Goal: Task Accomplishment & Management: Manage account settings

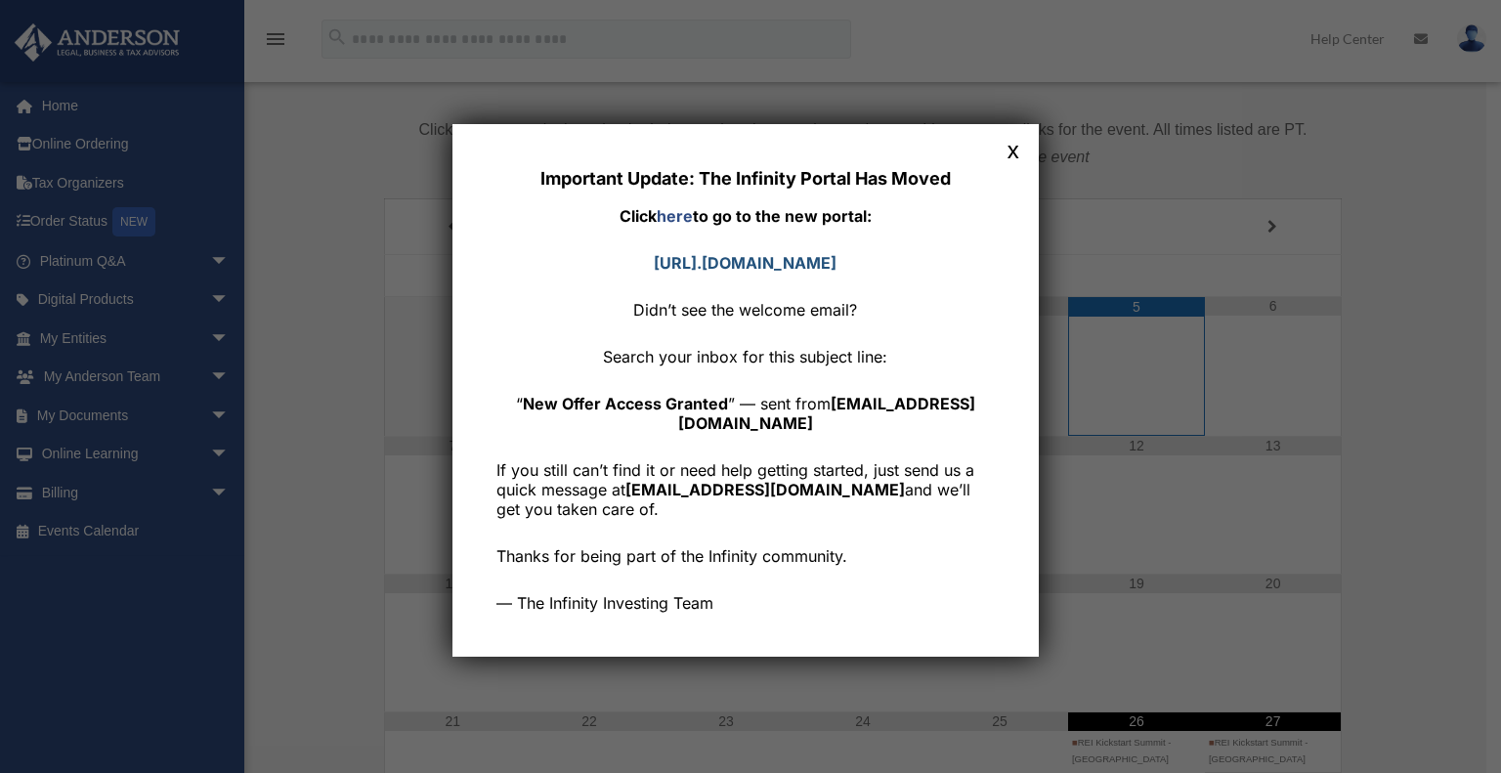
click at [689, 261] on strong "https://community. infinityinvesting.com" at bounding box center [745, 263] width 183 height 20
click at [762, 339] on div "Important Update: The Infinity Portal Has Moved Click here to go to the new por…" at bounding box center [745, 390] width 498 height 445
click at [751, 243] on div "Important Update: The Infinity Portal Has Moved Click here to go to the new por…" at bounding box center [745, 390] width 498 height 445
click at [1015, 148] on button "x" at bounding box center [1012, 149] width 25 height 25
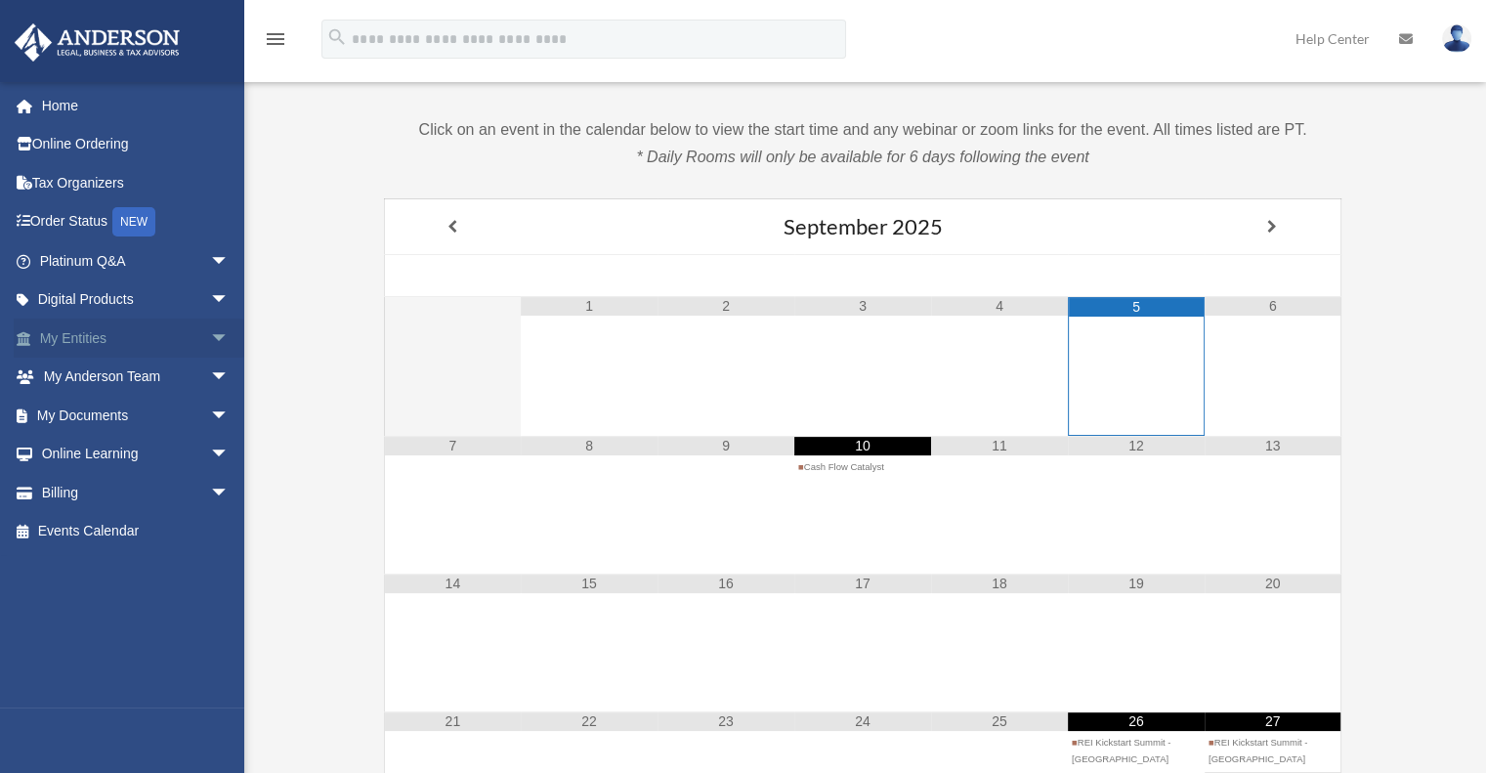
click at [71, 328] on link "My Entities arrow_drop_down" at bounding box center [136, 337] width 245 height 39
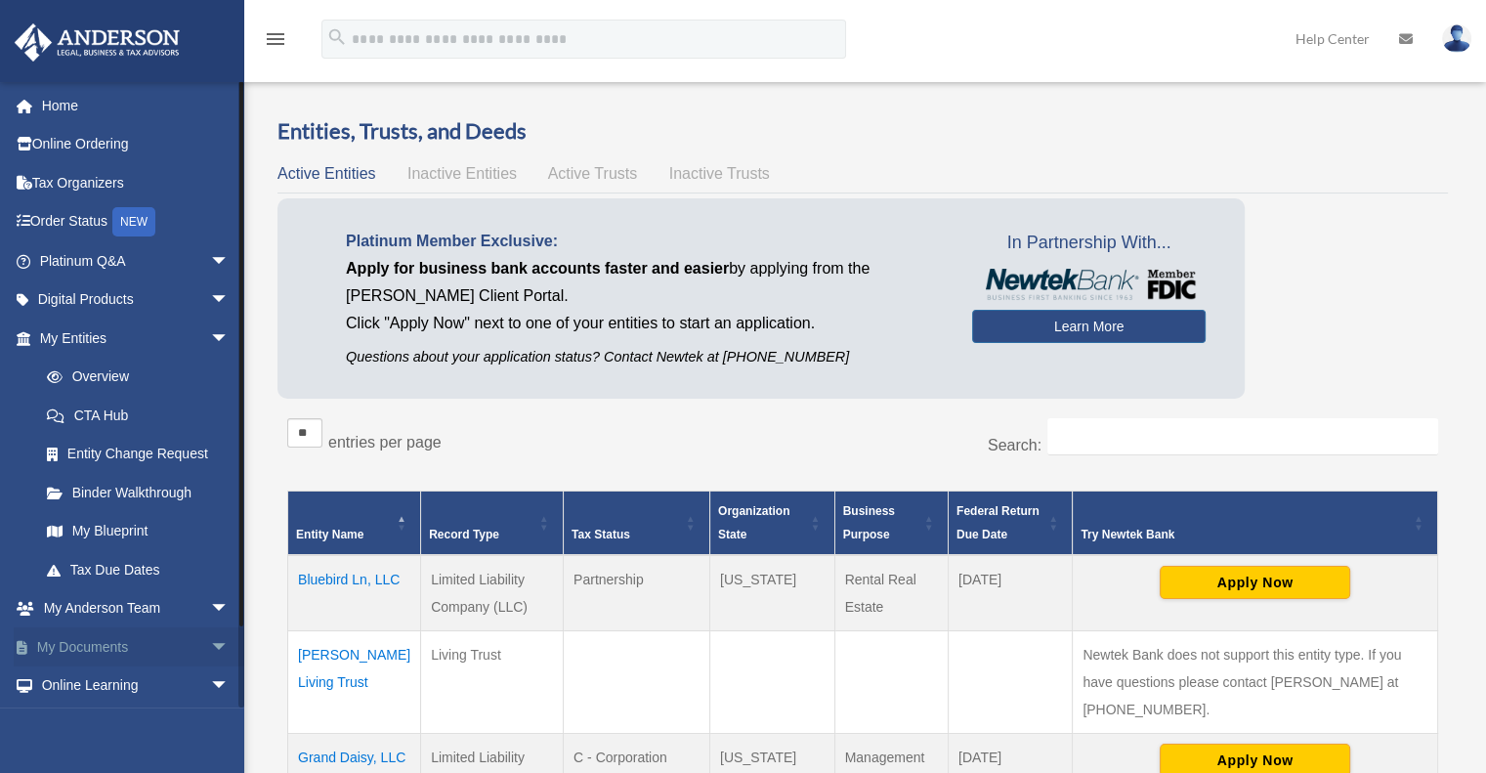
click at [113, 648] on link "My Documents arrow_drop_down" at bounding box center [136, 646] width 245 height 39
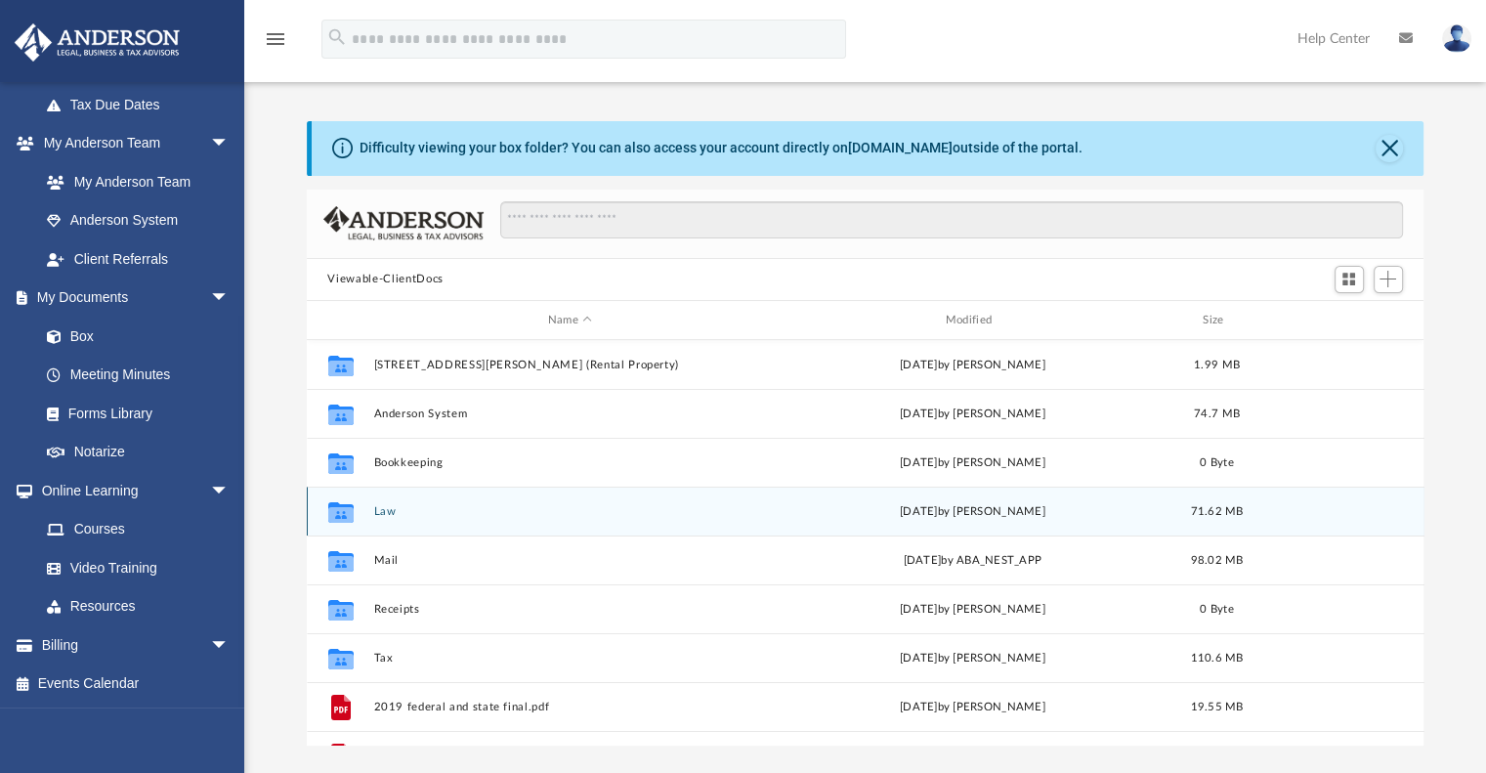
click at [385, 505] on button "Law" at bounding box center [570, 511] width 394 height 13
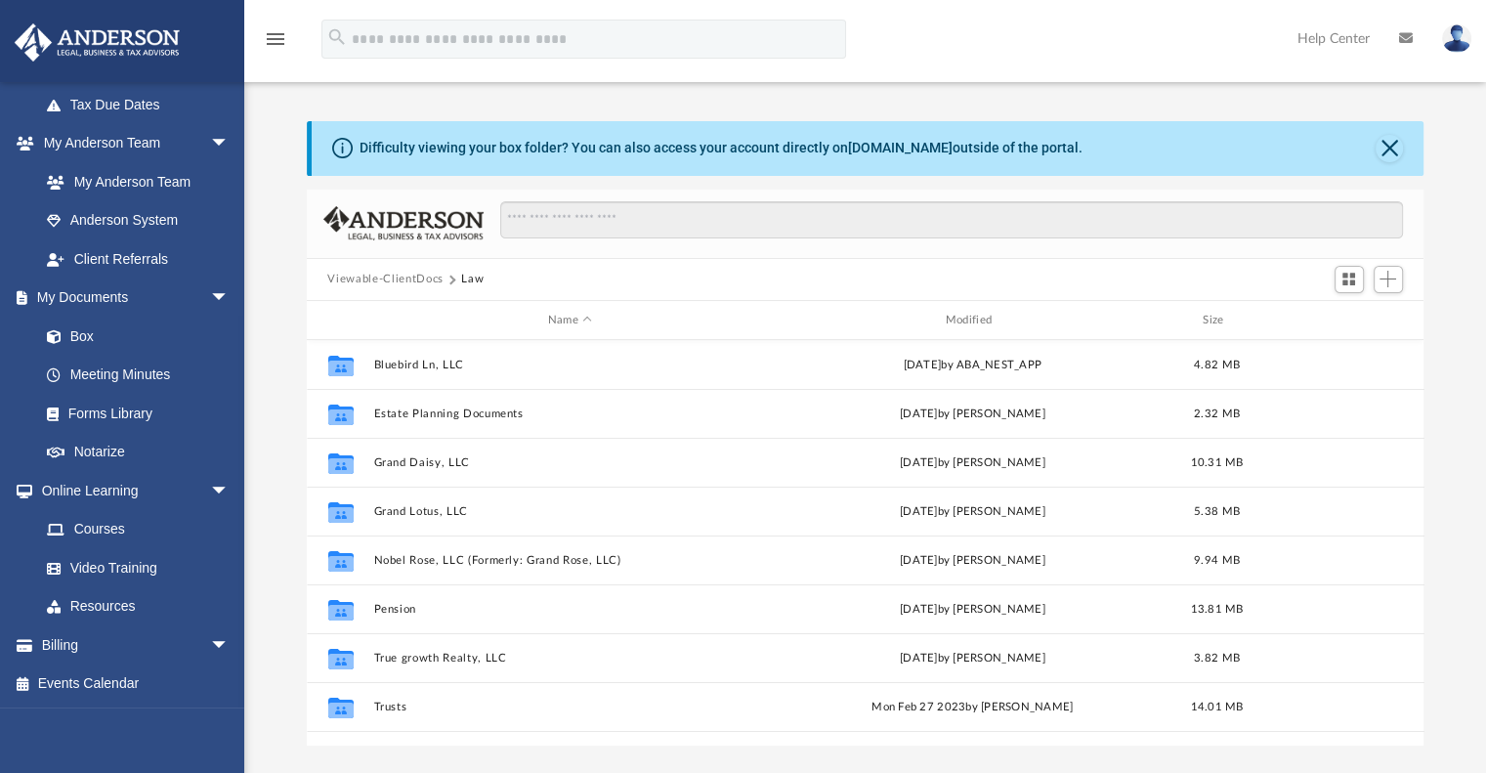
click at [407, 284] on button "Viewable-ClientDocs" at bounding box center [384, 280] width 115 height 18
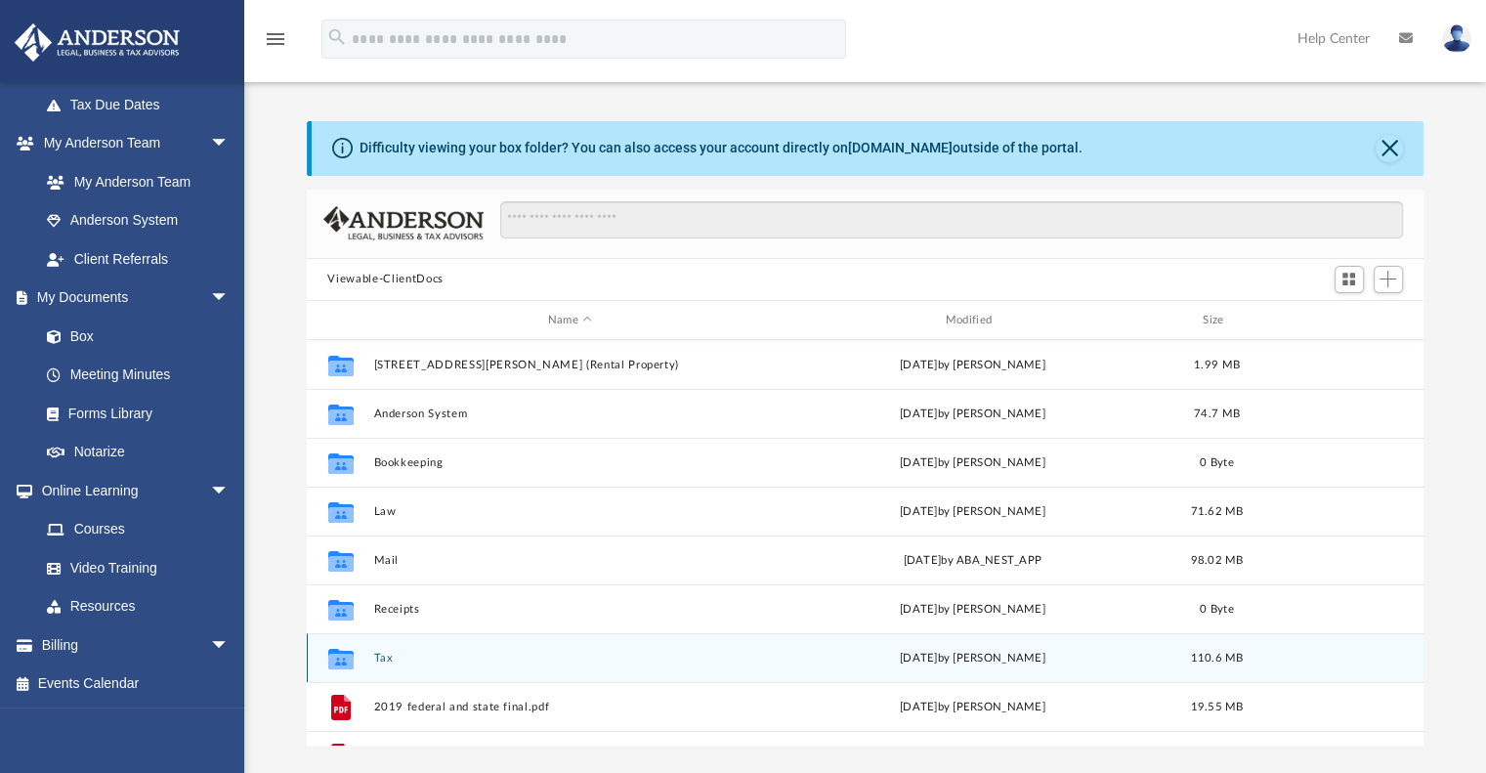
click at [375, 665] on div "Collaborated Folder Tax [DATE] by [PERSON_NAME] 110.6 MB" at bounding box center [866, 657] width 1118 height 49
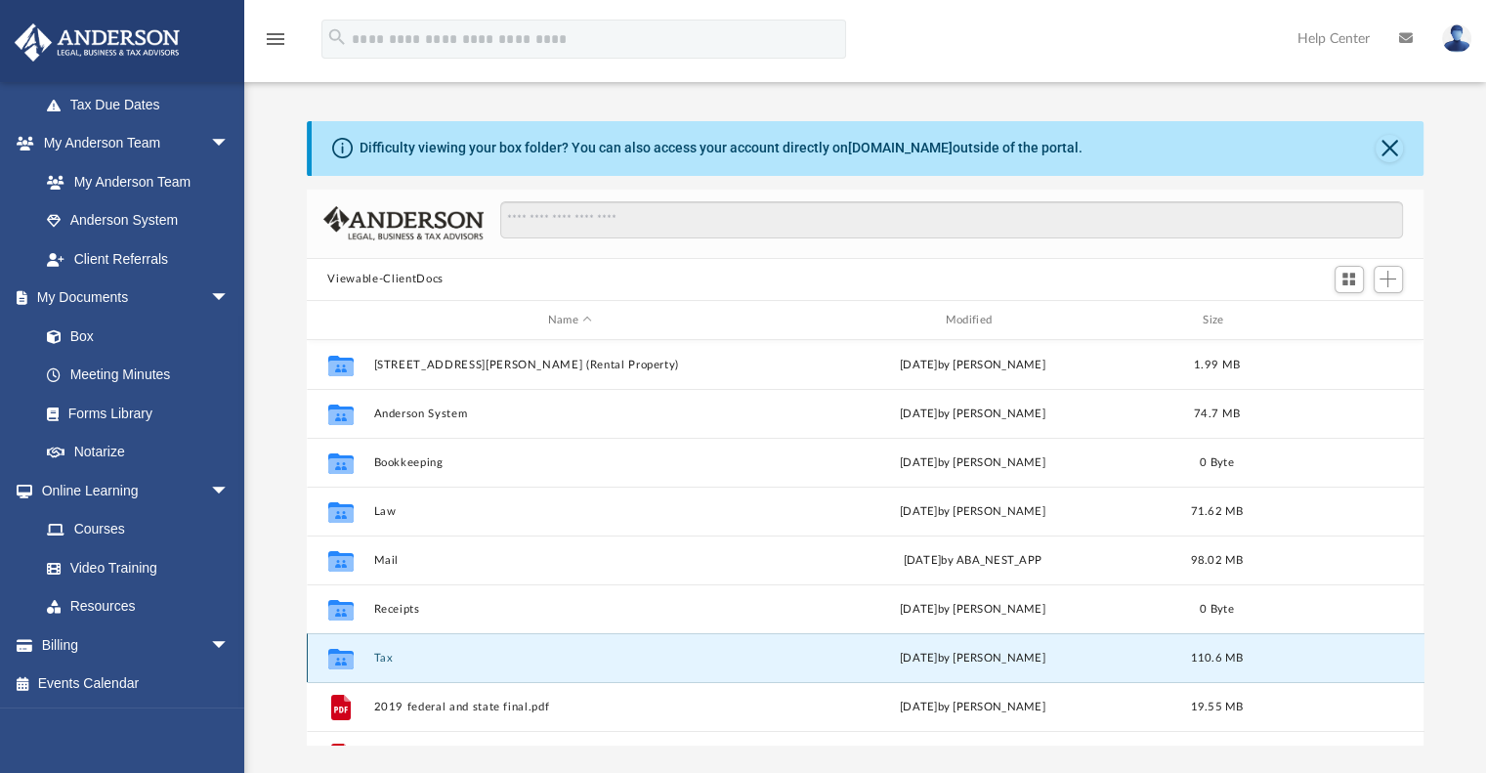
click at [375, 658] on button "Tax" at bounding box center [570, 658] width 394 height 13
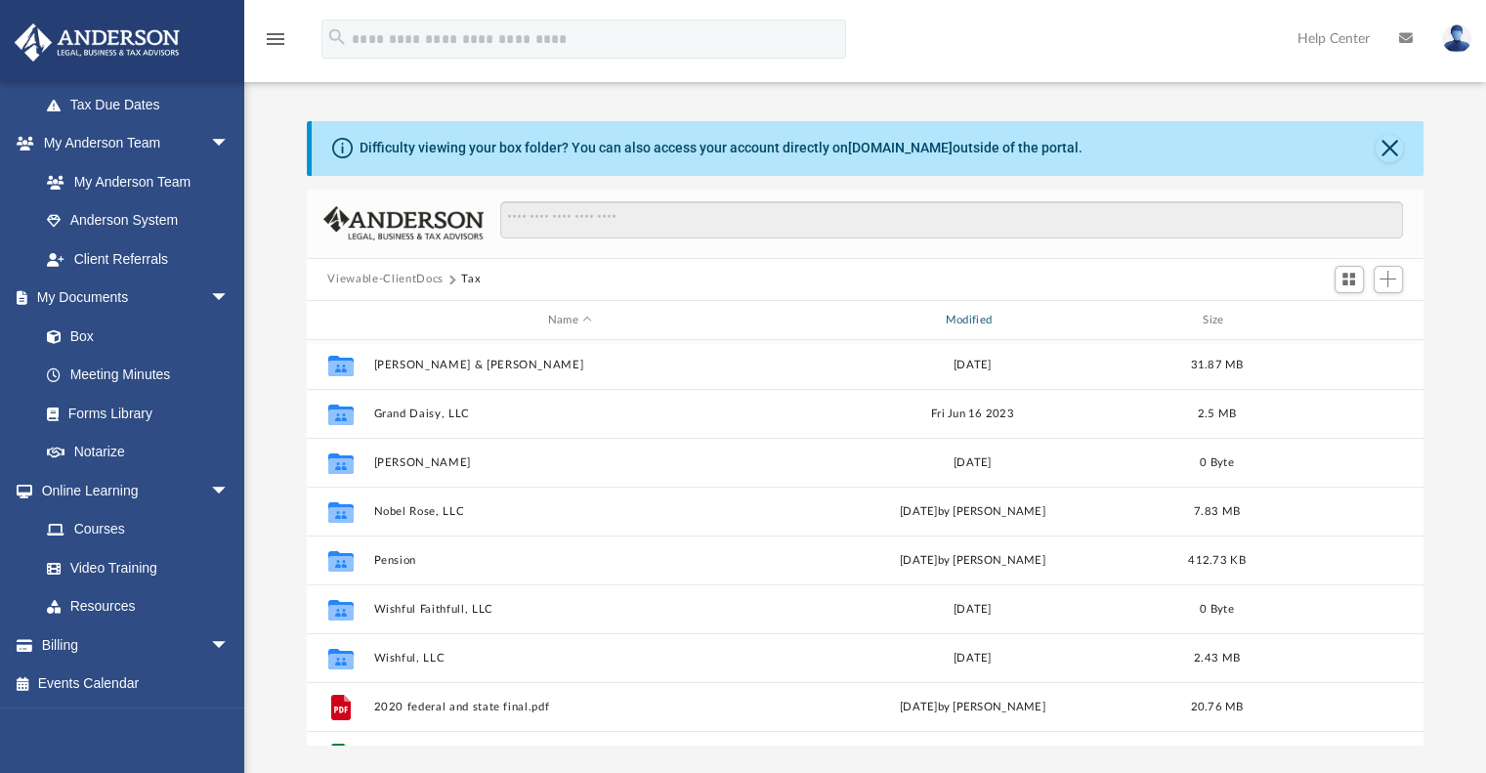
click at [974, 316] on div "Modified" at bounding box center [972, 321] width 394 height 18
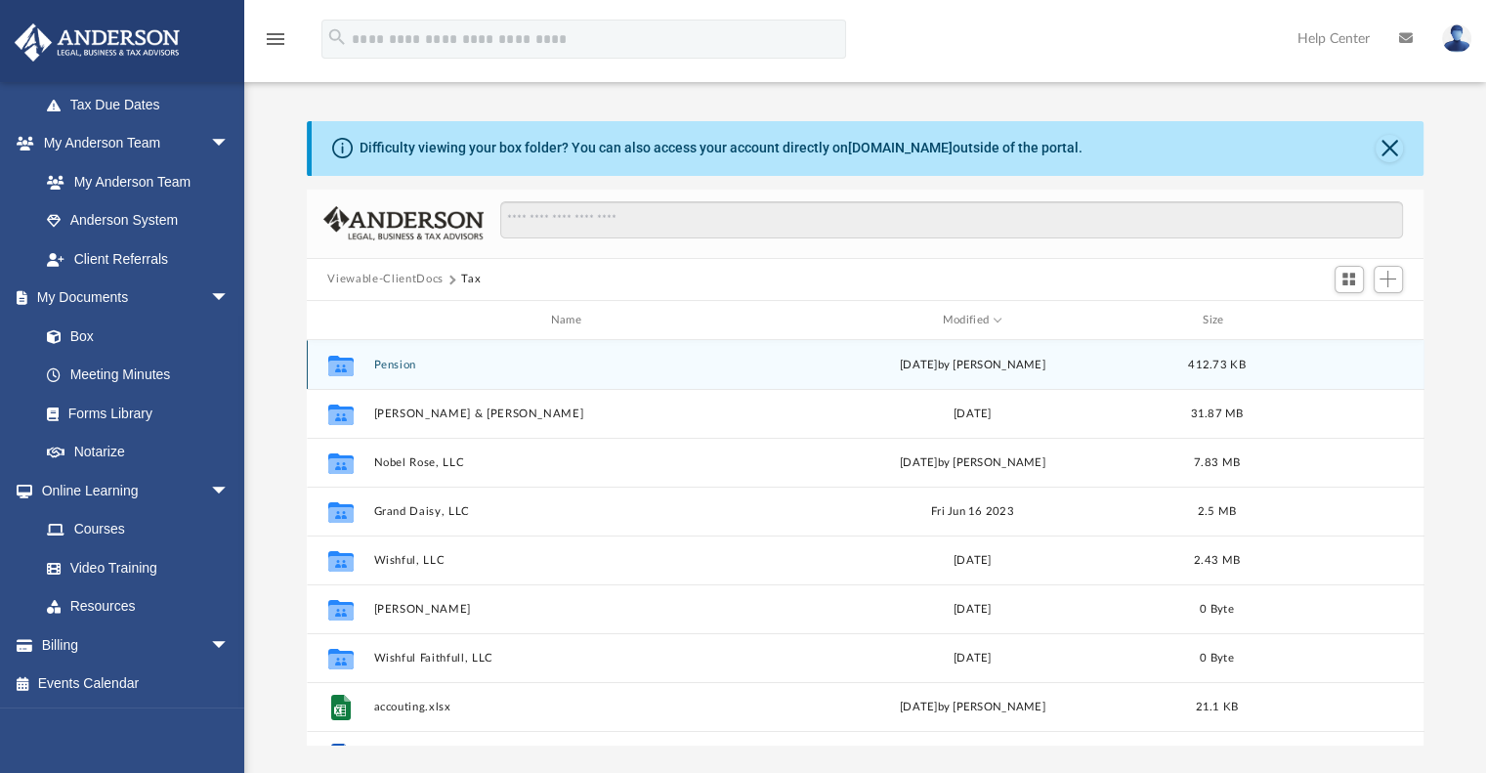
click at [391, 365] on button "Pension" at bounding box center [570, 365] width 394 height 13
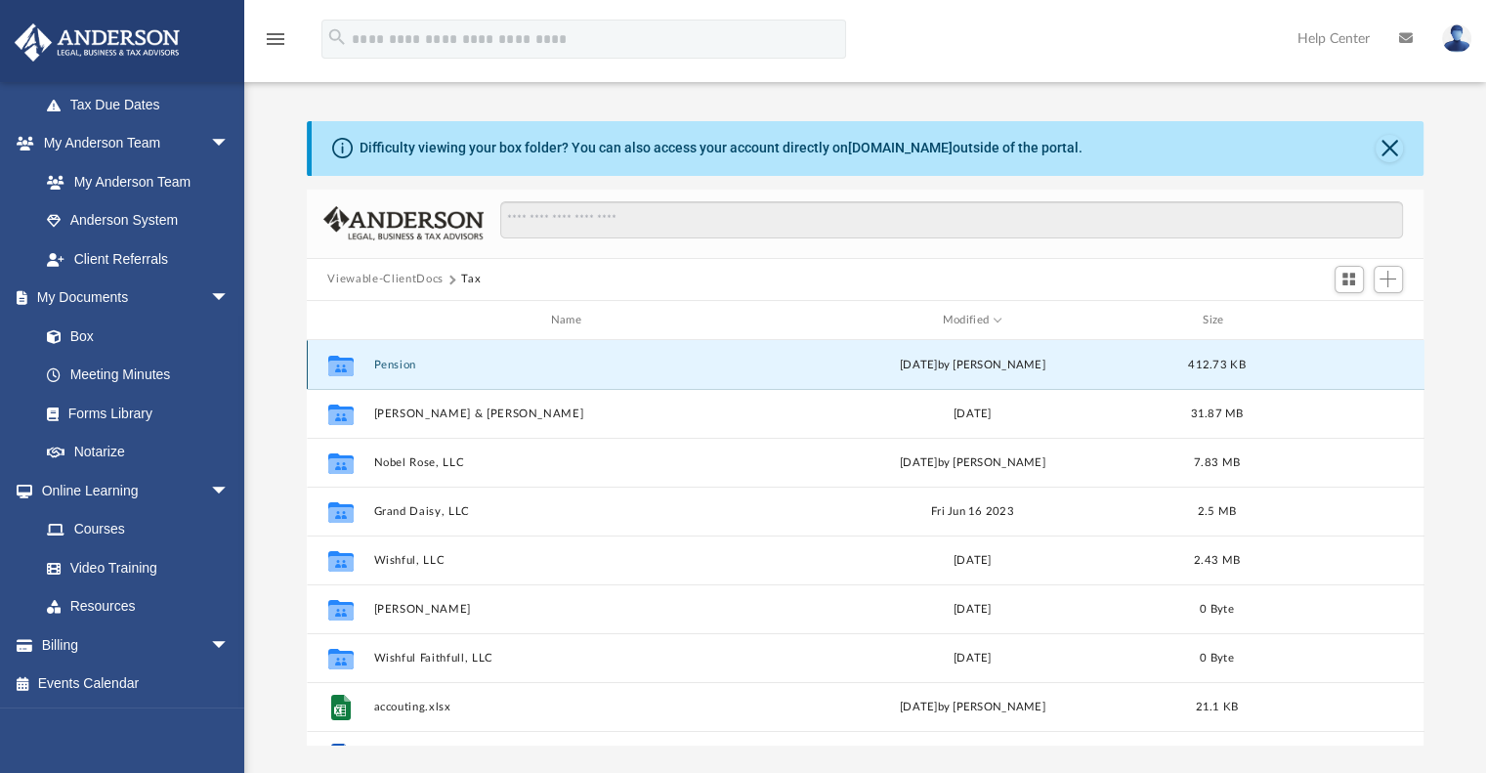
click at [391, 365] on button "Pension" at bounding box center [570, 365] width 394 height 13
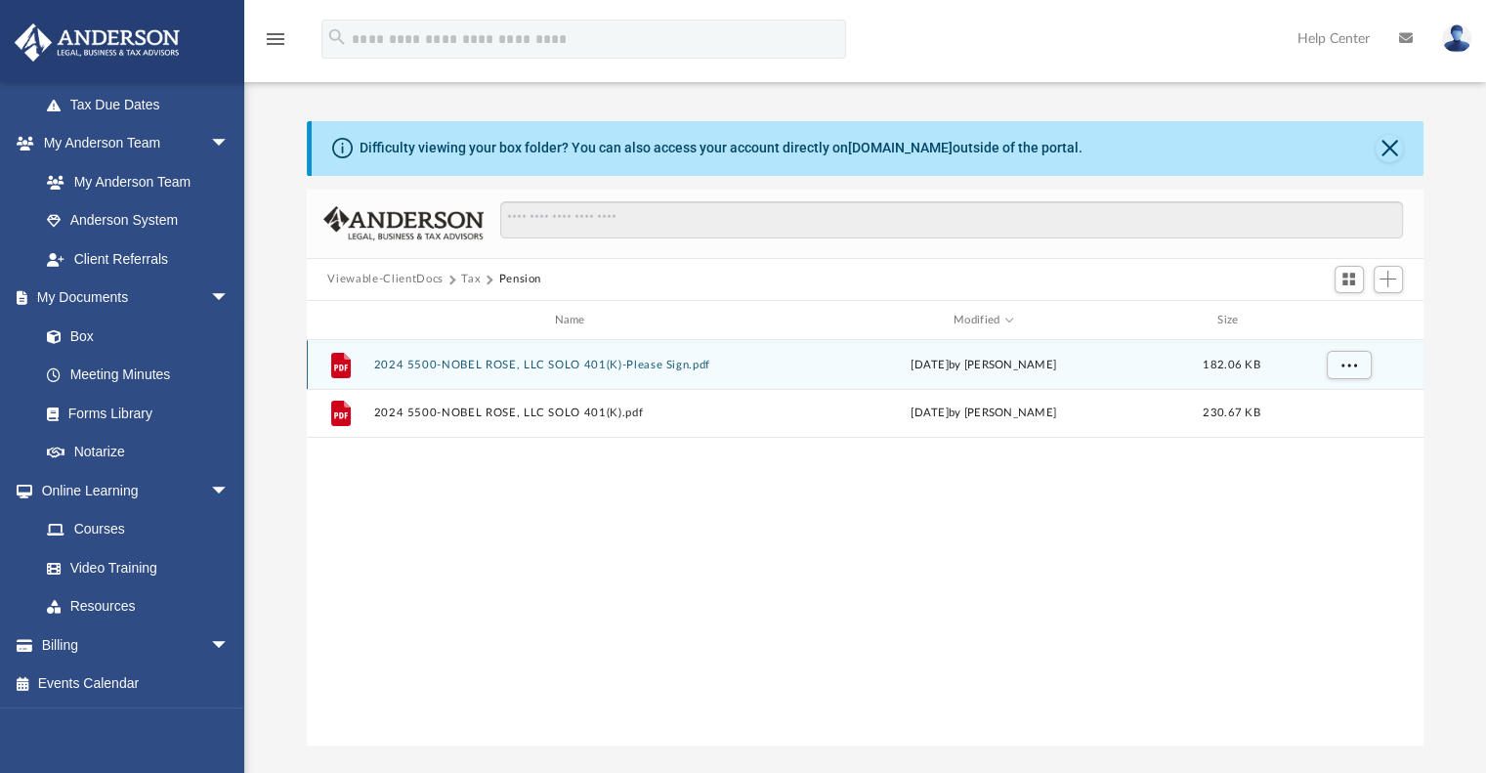
click at [399, 365] on button "2024 5500-NOBEL ROSE, LLC SOLO 401(K)-Please Sign.pdf" at bounding box center [573, 365] width 401 height 13
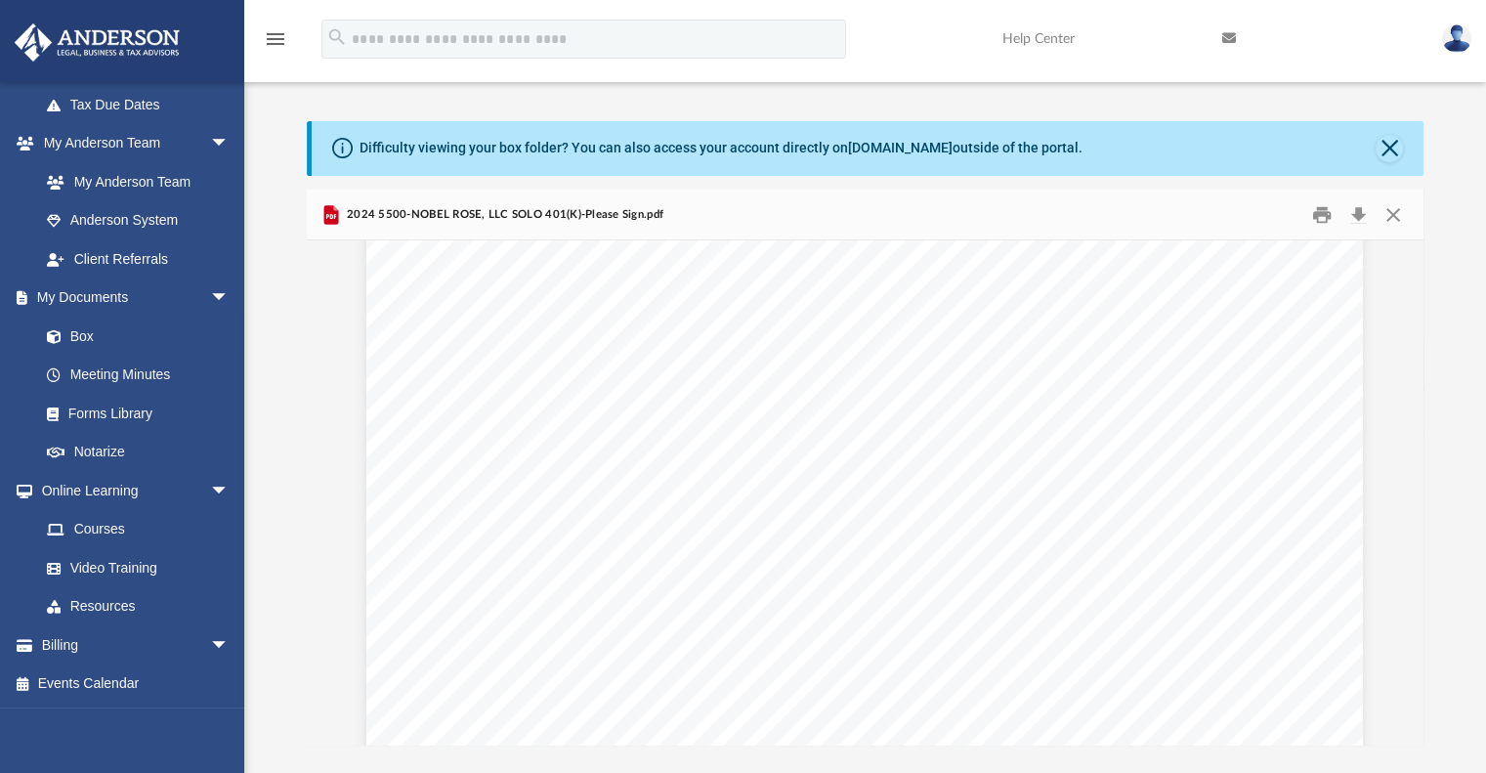
scroll to position [196, 0]
click at [1321, 213] on button "Print" at bounding box center [1321, 214] width 39 height 30
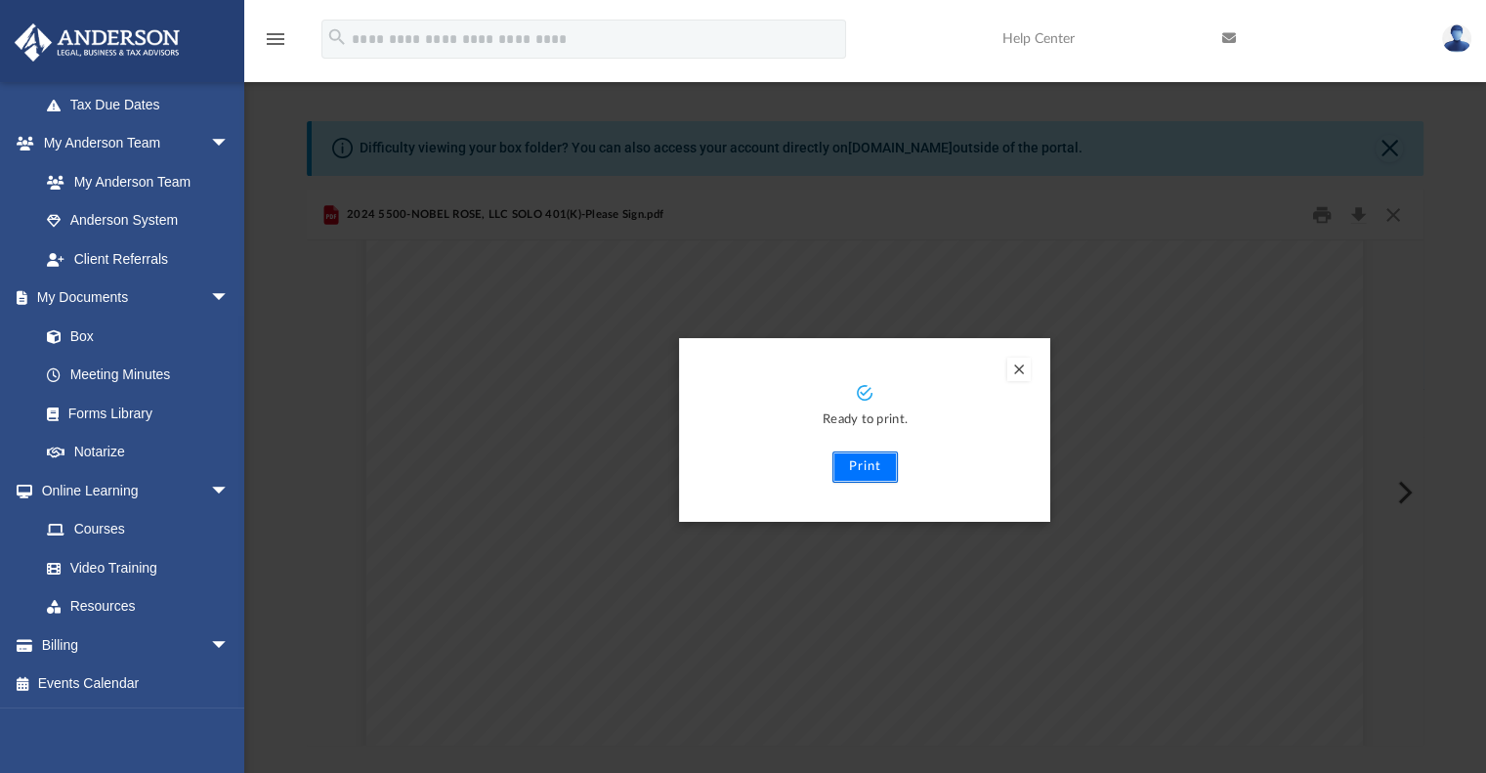
click at [863, 470] on button "Print" at bounding box center [864, 466] width 65 height 31
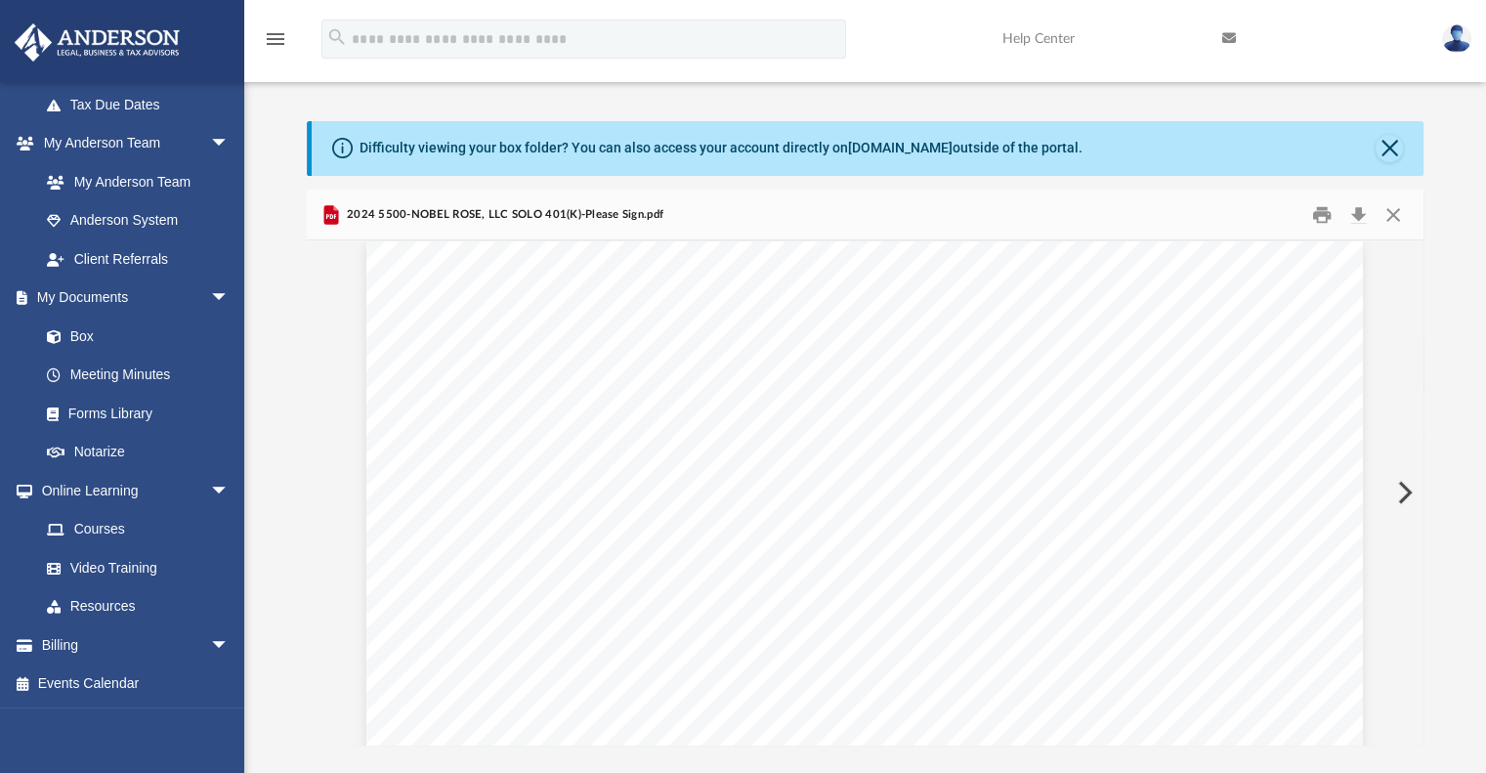
scroll to position [0, 0]
click at [1389, 216] on button "Close" at bounding box center [1393, 214] width 35 height 30
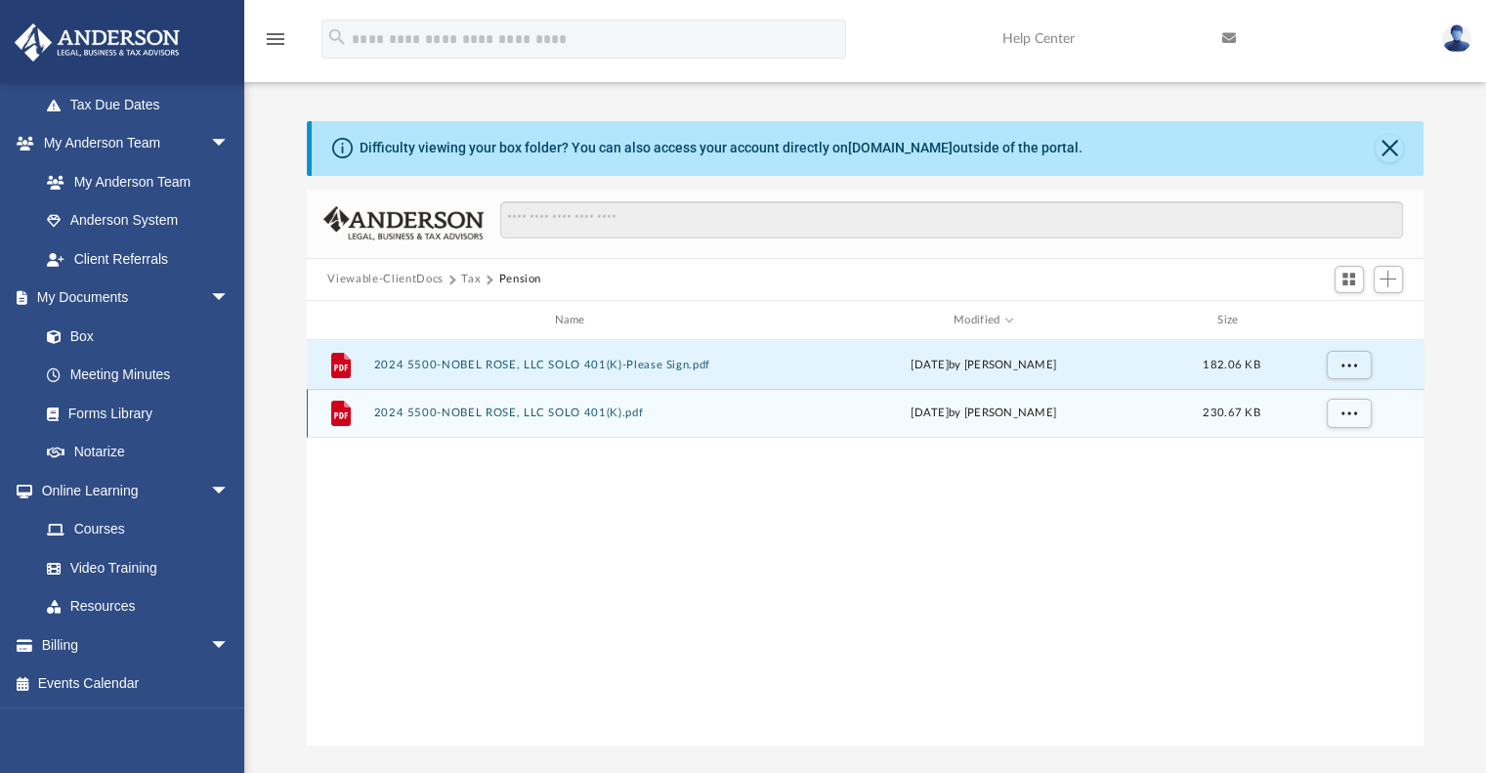
click at [532, 416] on button "2024 5500-NOBEL ROSE, LLC SOLO 401(K).pdf" at bounding box center [573, 413] width 401 height 13
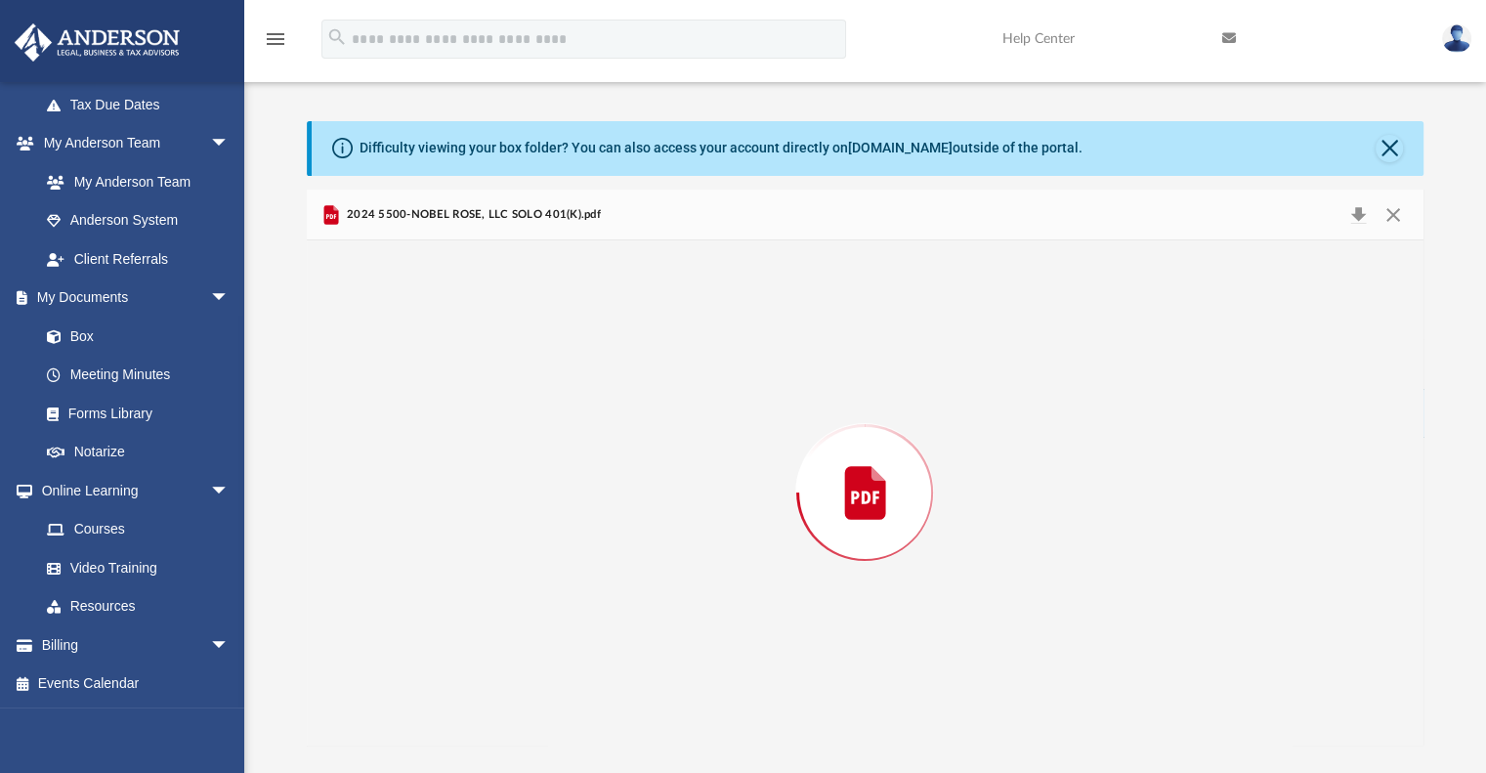
click at [532, 416] on div "Preview" at bounding box center [866, 492] width 1118 height 504
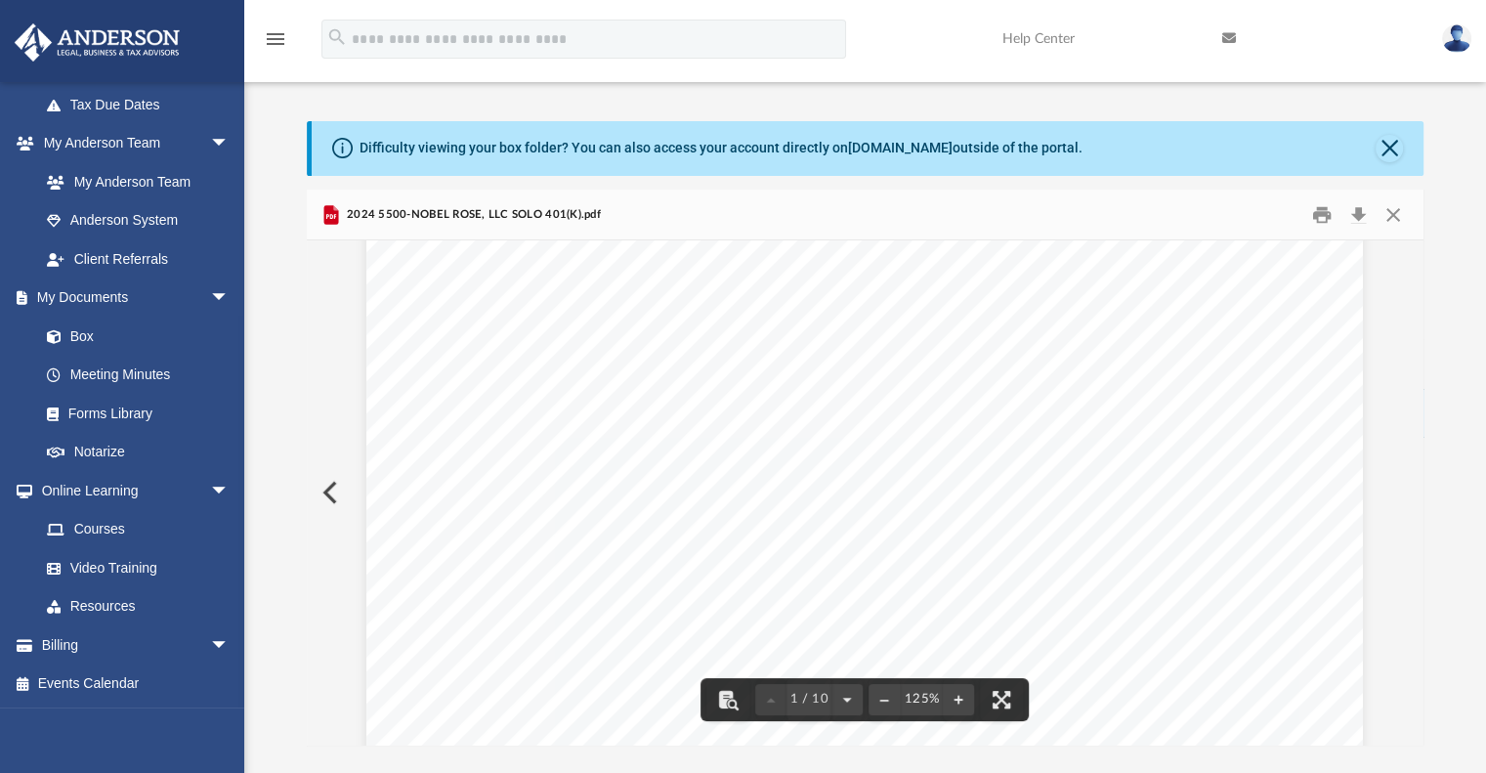
scroll to position [602, 0]
click at [1394, 216] on button "Close" at bounding box center [1393, 214] width 35 height 30
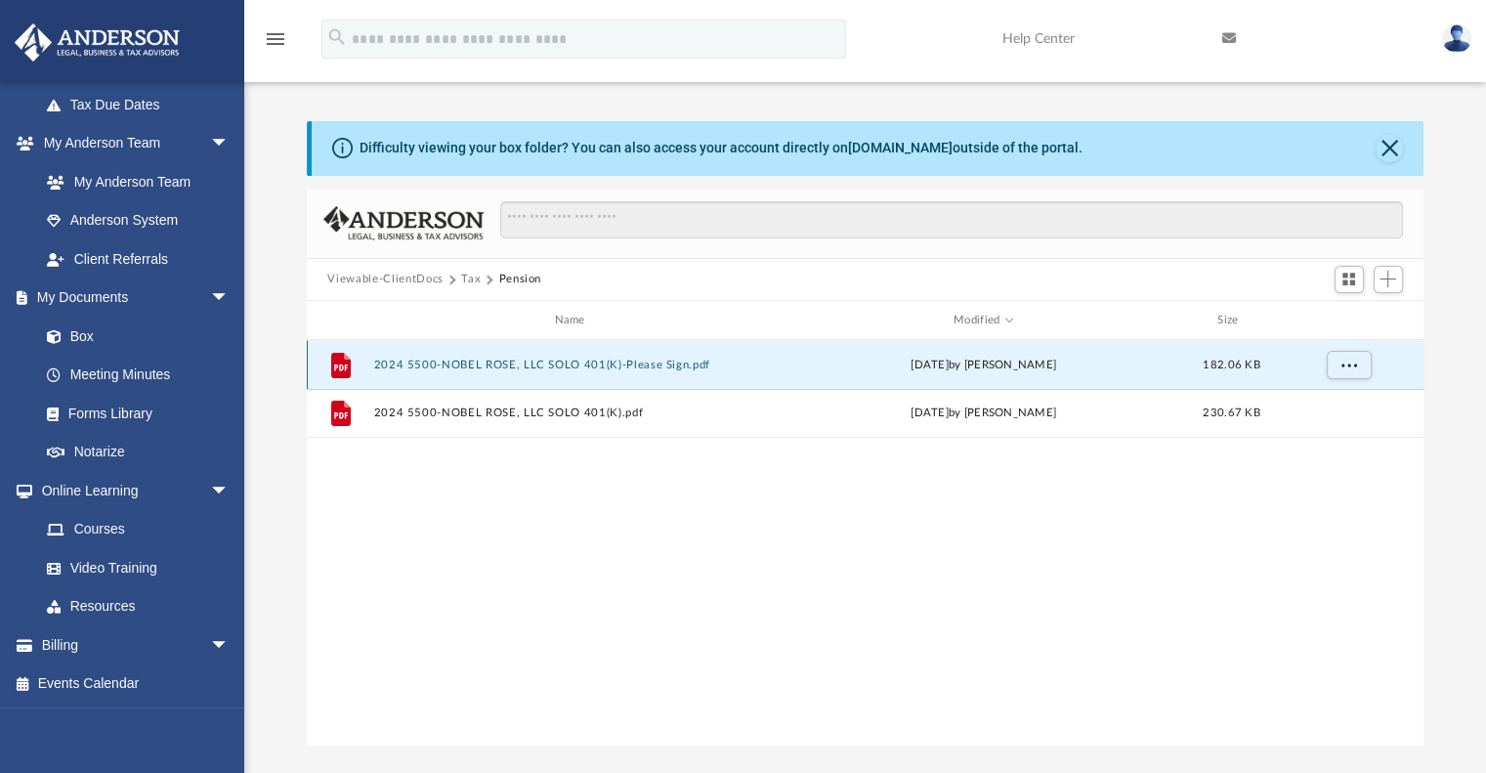
click at [606, 362] on button "2024 5500-NOBEL ROSE, LLC SOLO 401(K)-Please Sign.pdf" at bounding box center [573, 365] width 401 height 13
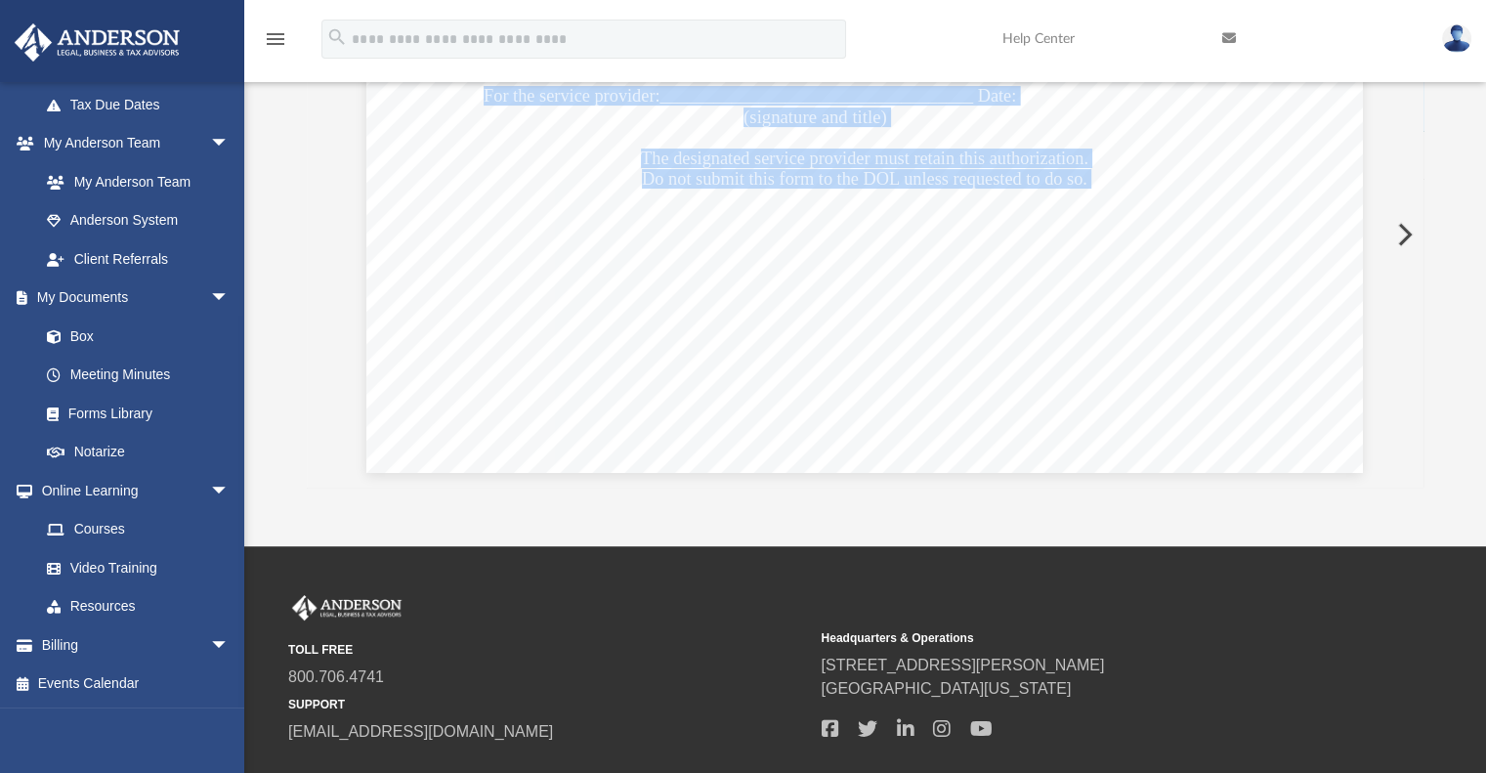
scroll to position [0, 0]
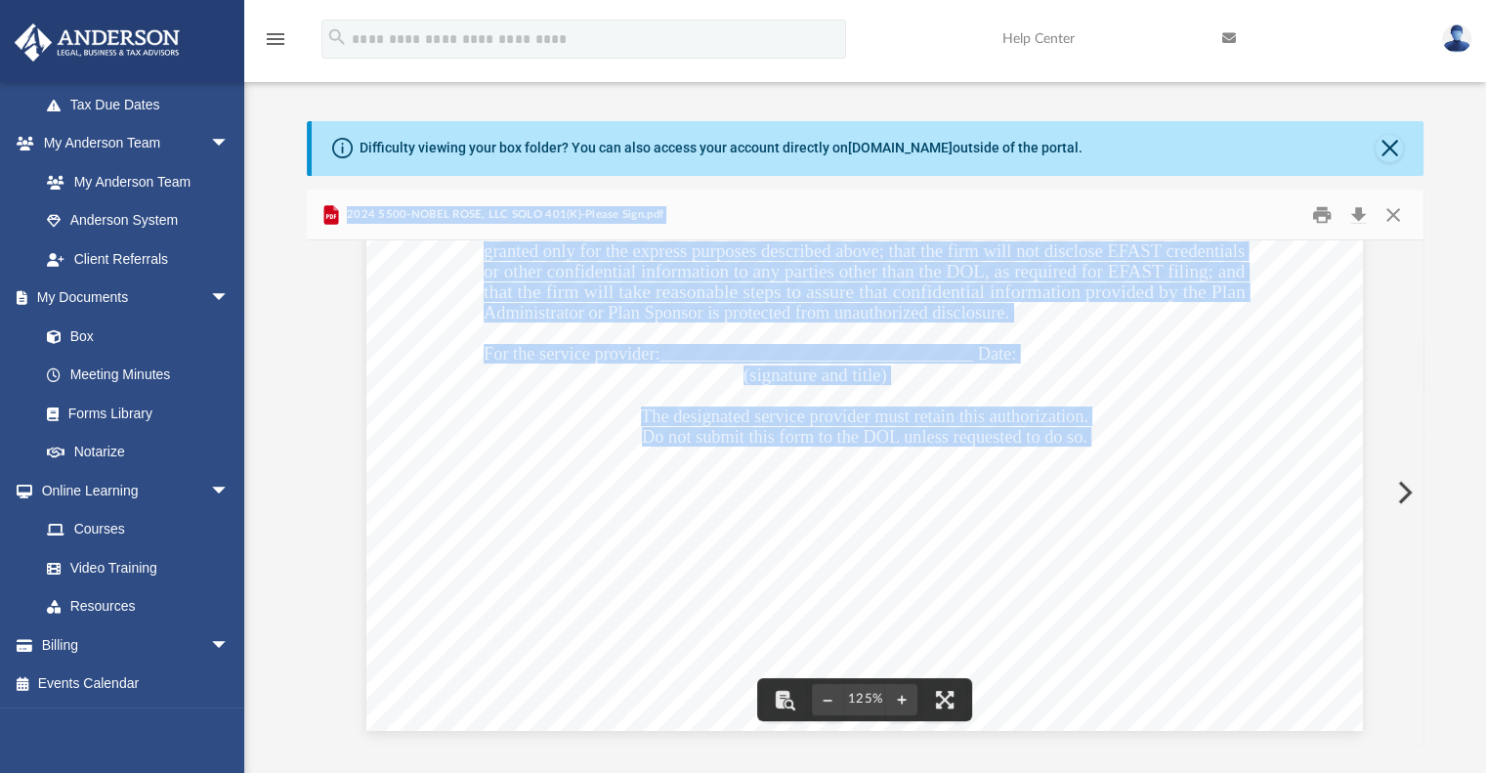
click at [1234, 492] on div "DOL e-file Signature and Filing Authorization for the Form 5500 Series Report N…" at bounding box center [864, 86] width 997 height 1290
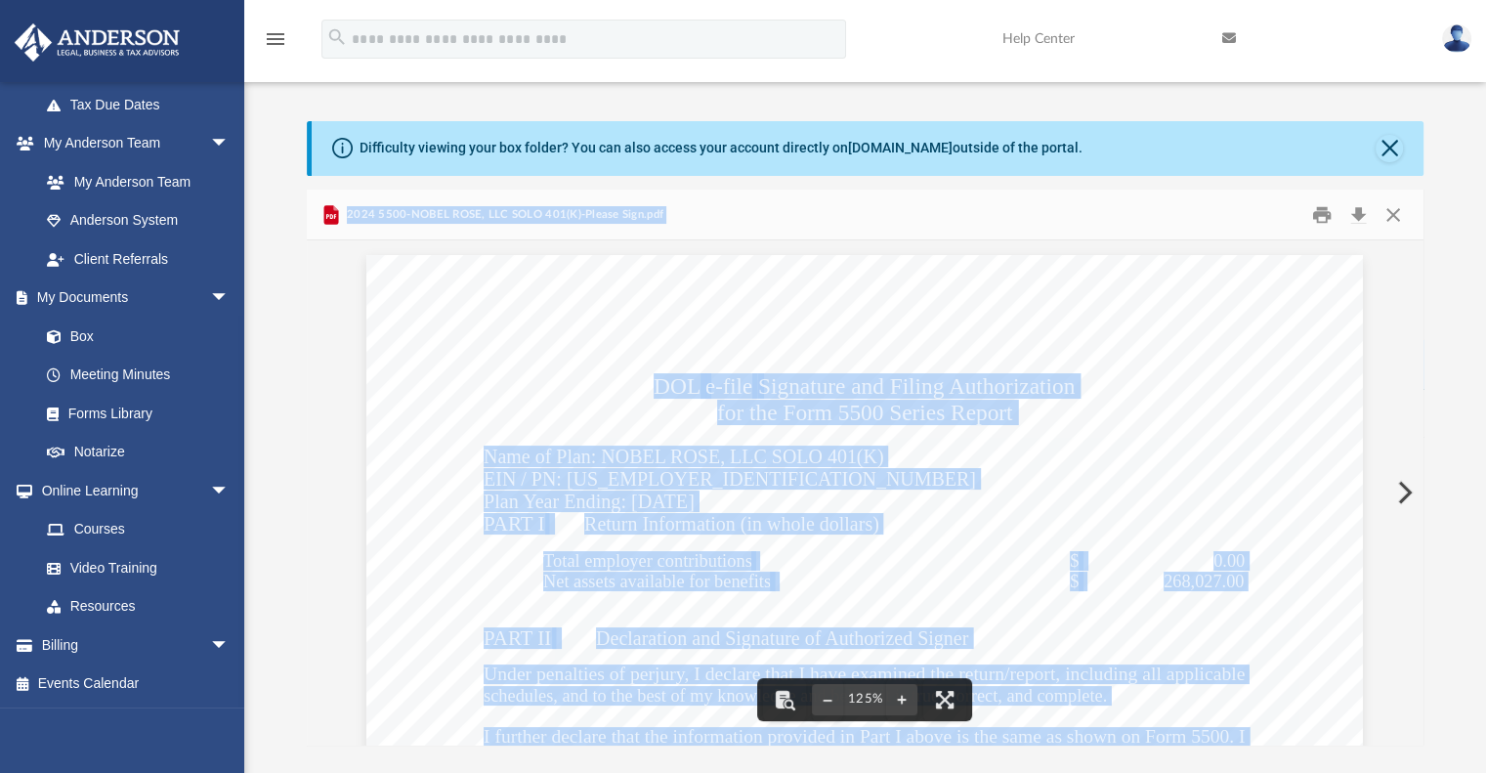
click at [1391, 214] on button "Close" at bounding box center [1393, 214] width 35 height 30
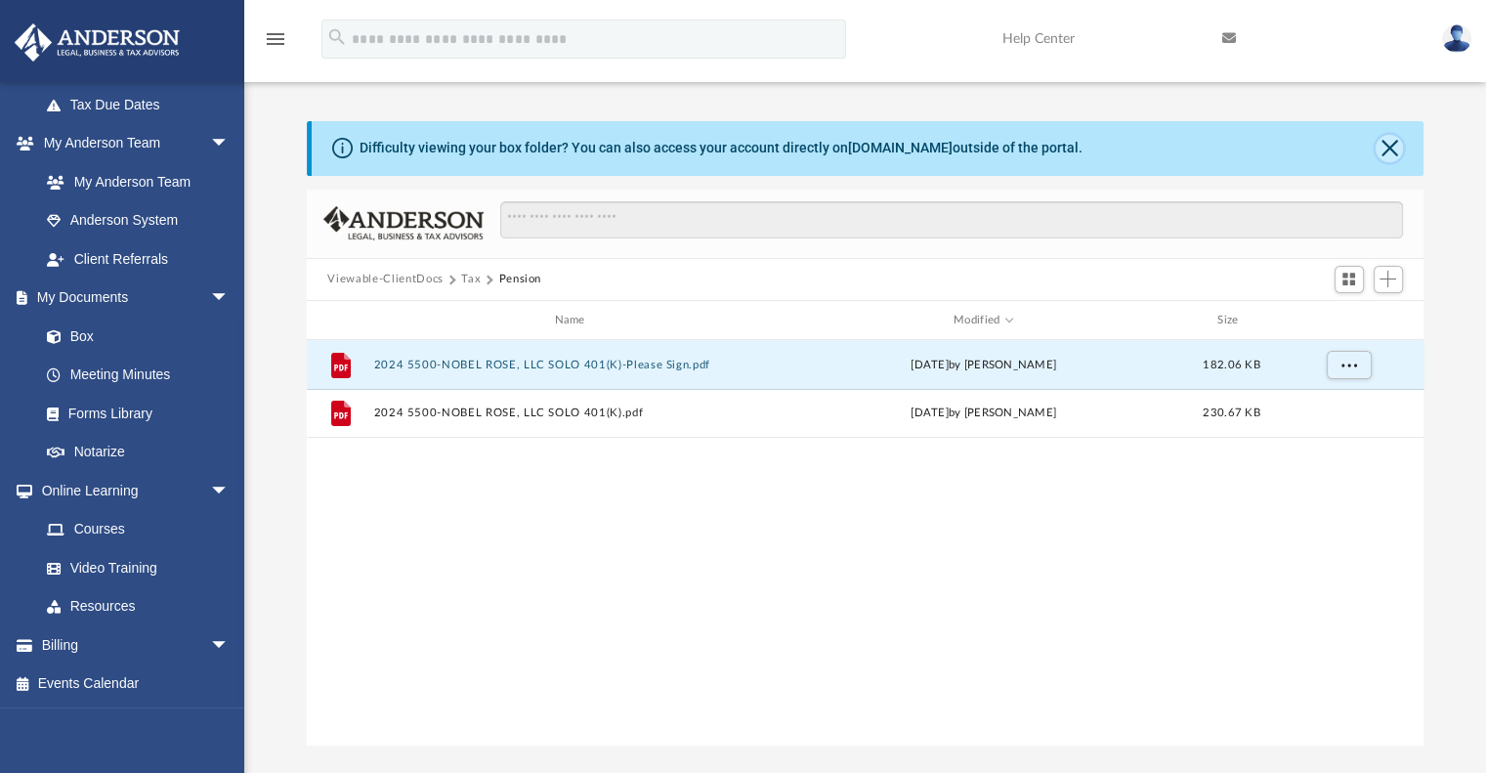
click at [1383, 143] on button "Close" at bounding box center [1389, 148] width 27 height 27
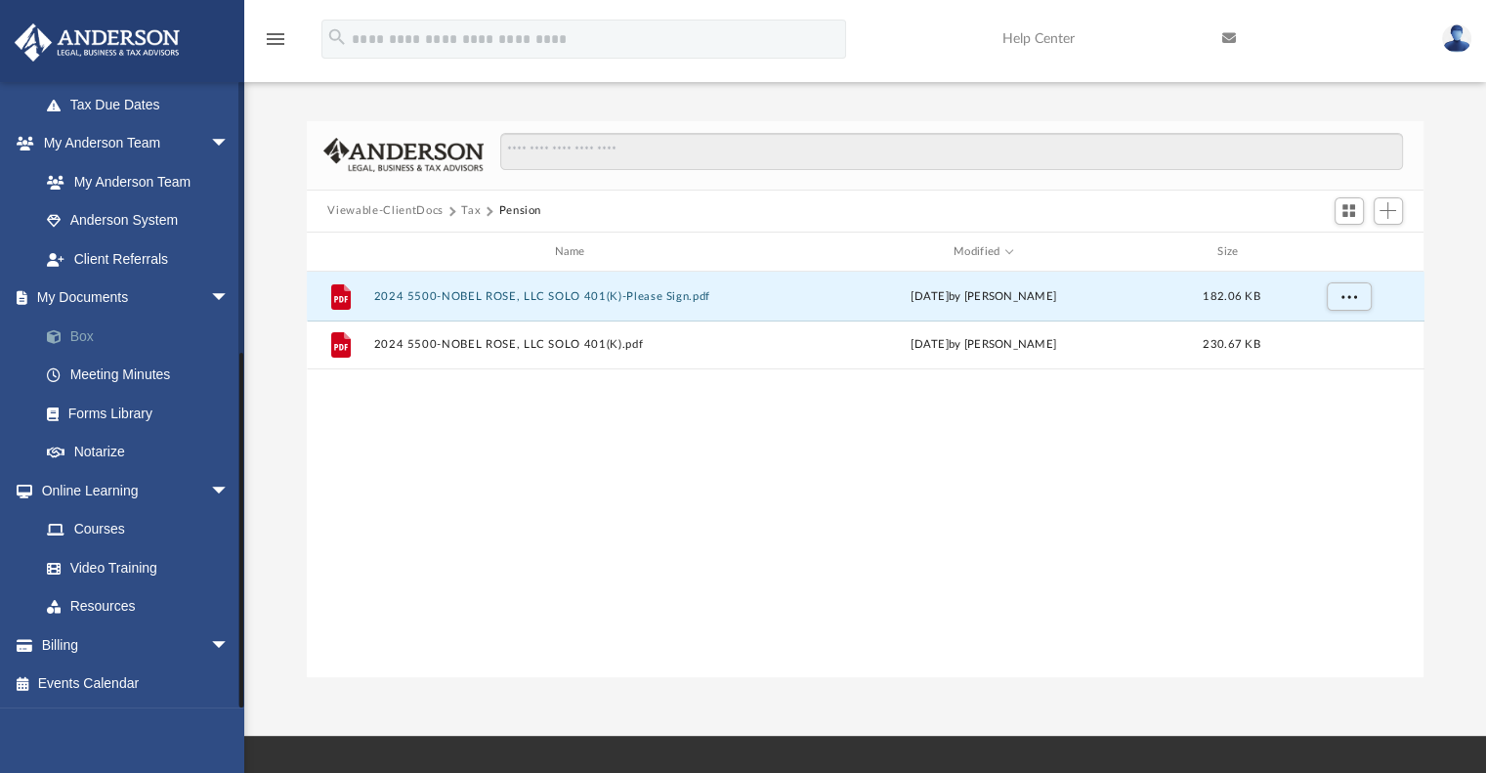
click at [69, 333] on span at bounding box center [64, 337] width 13 height 14
click at [77, 336] on link "Box" at bounding box center [143, 336] width 232 height 39
click at [544, 445] on div "File 2024 5500-NOBEL ROSE, LLC SOLO 401(K)-Please Sign.pdf [DATE] by [PERSON_NA…" at bounding box center [866, 474] width 1118 height 404
drag, startPoint x: 544, startPoint y: 445, endPoint x: 497, endPoint y: 464, distance: 50.8
click at [497, 464] on div "File 2024 5500-NOBEL ROSE, LLC SOLO 401(K)-Please Sign.pdf [DATE] by [PERSON_NA…" at bounding box center [866, 474] width 1118 height 404
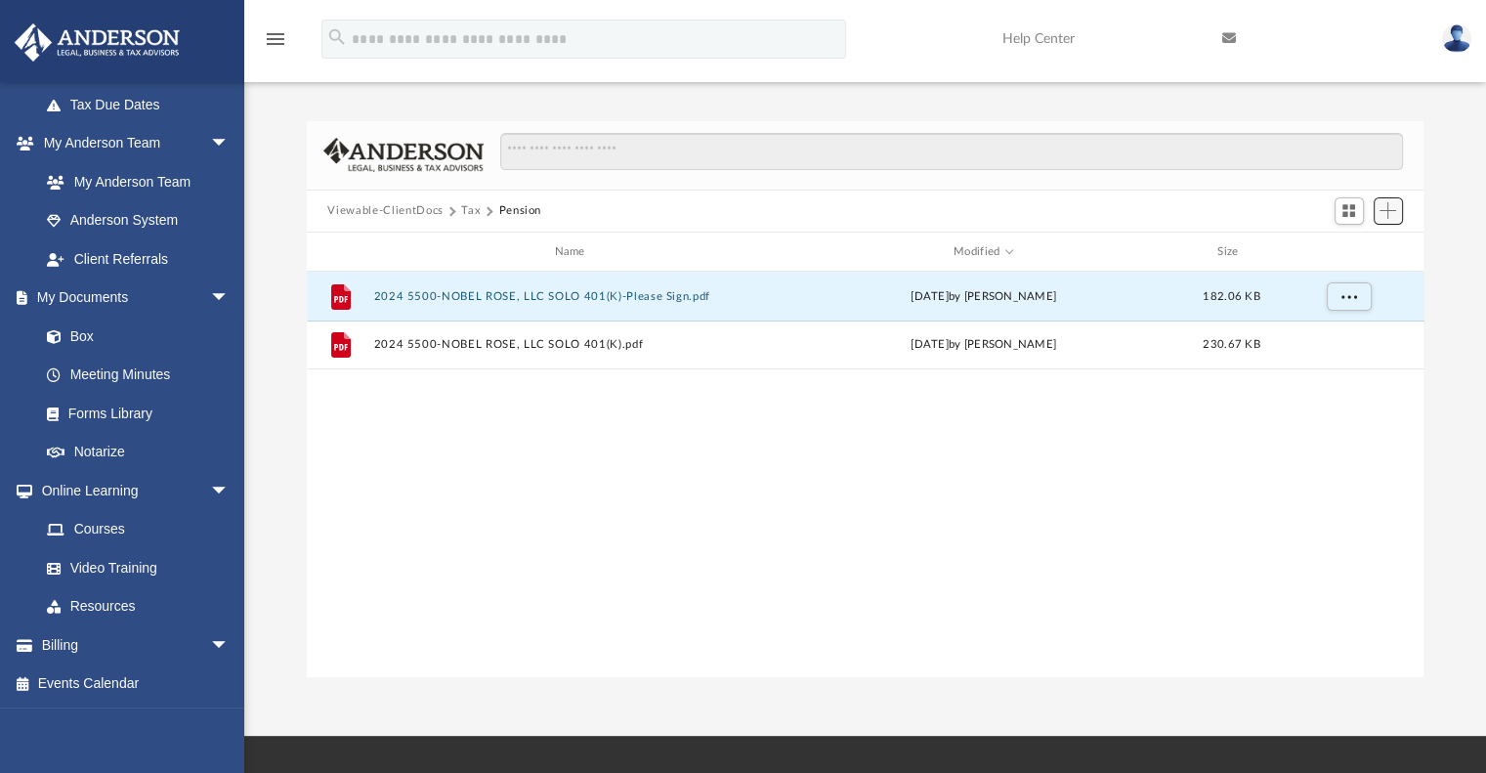
click at [1397, 208] on button "Add" at bounding box center [1388, 210] width 29 height 27
click at [1348, 245] on li "Upload" at bounding box center [1360, 249] width 63 height 21
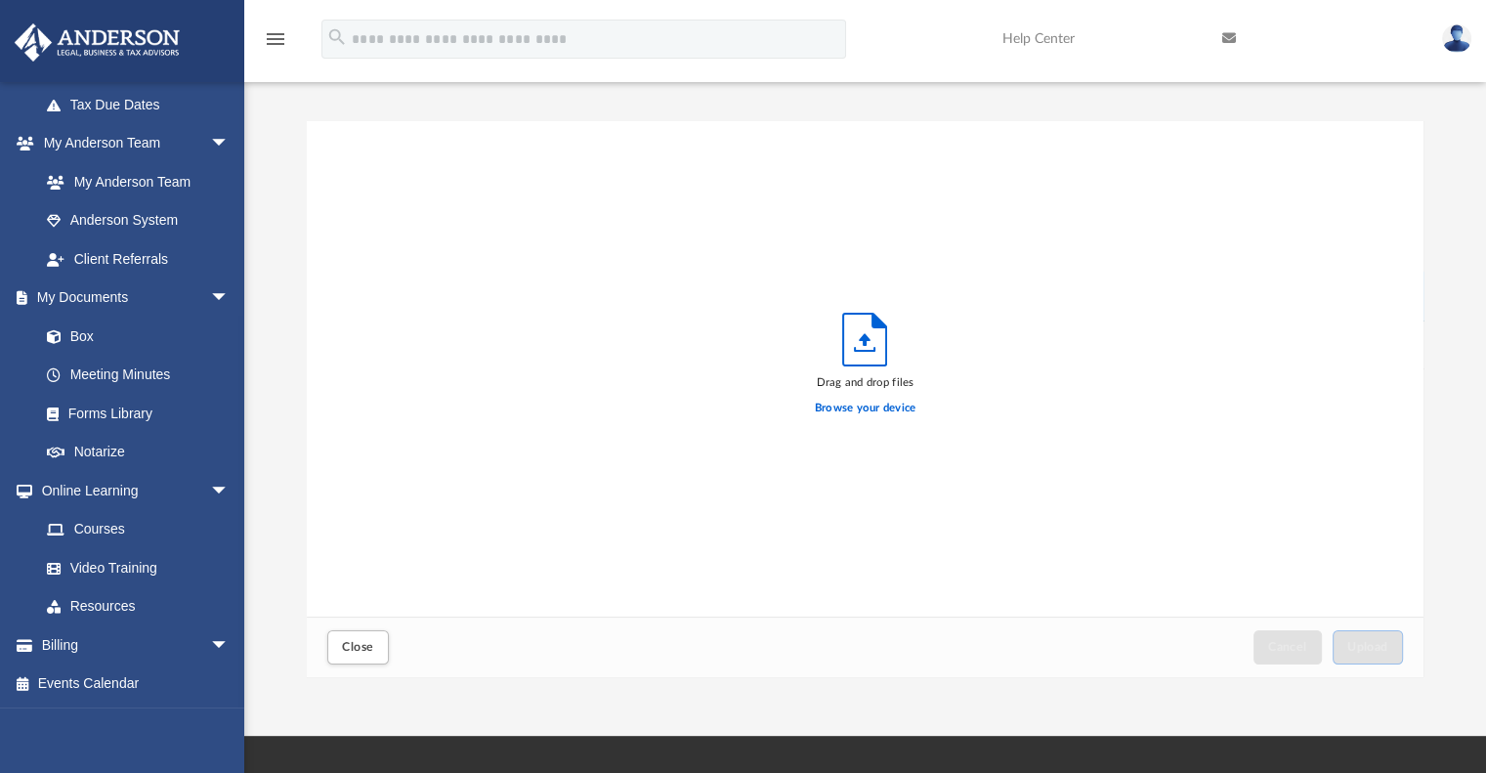
scroll to position [481, 1102]
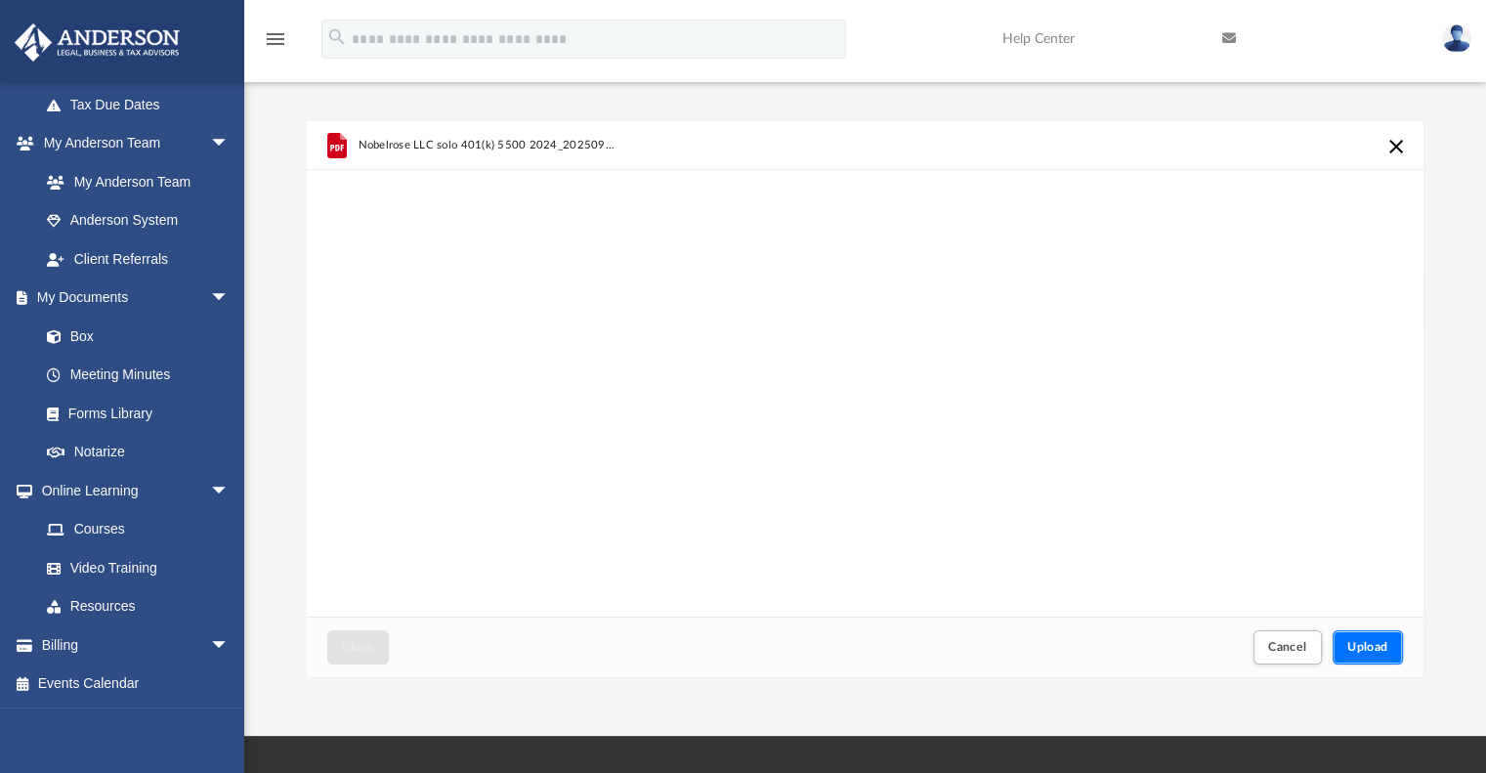
click at [1372, 634] on button "Upload" at bounding box center [1368, 647] width 70 height 34
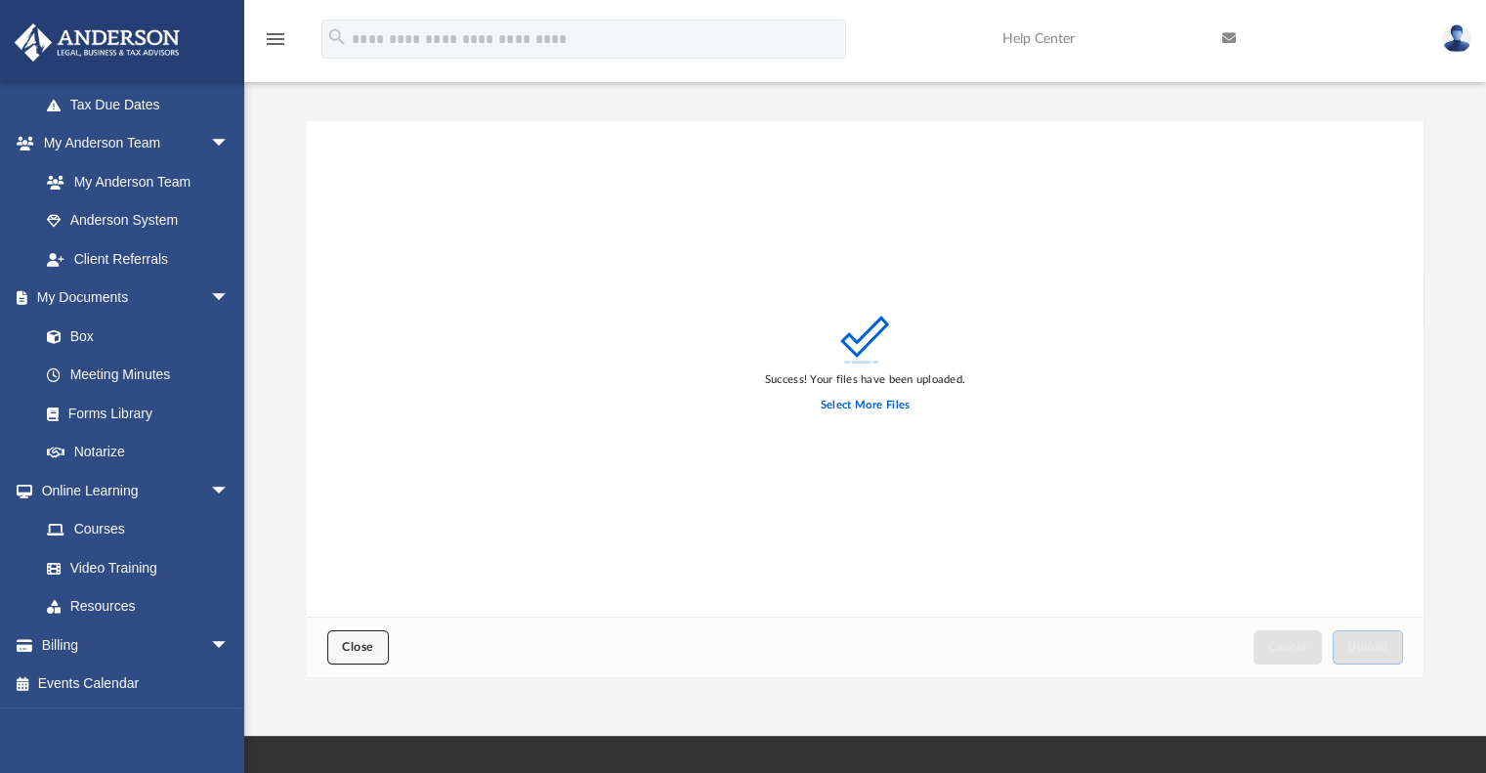
click at [352, 653] on button "Close" at bounding box center [357, 647] width 61 height 34
